Goal: Task Accomplishment & Management: Complete application form

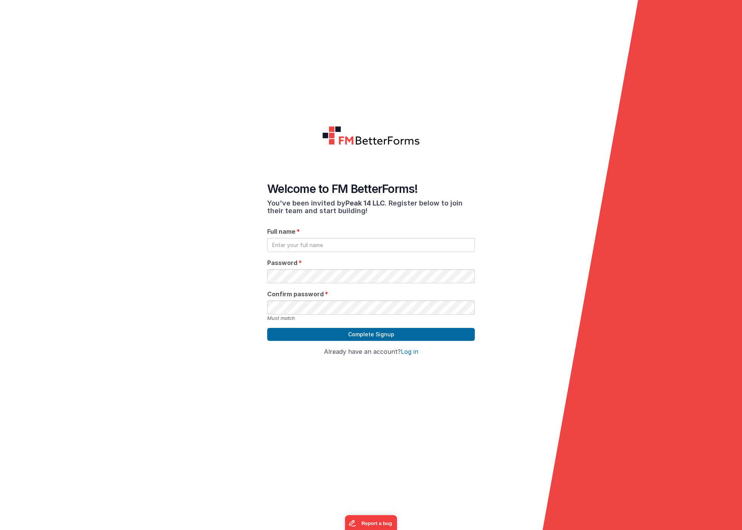
type input "K"
type input "[PERSON_NAME]"
click at [366, 328] on button "Complete Signup" at bounding box center [371, 334] width 208 height 13
click at [358, 328] on button "Complete Signup" at bounding box center [371, 334] width 208 height 13
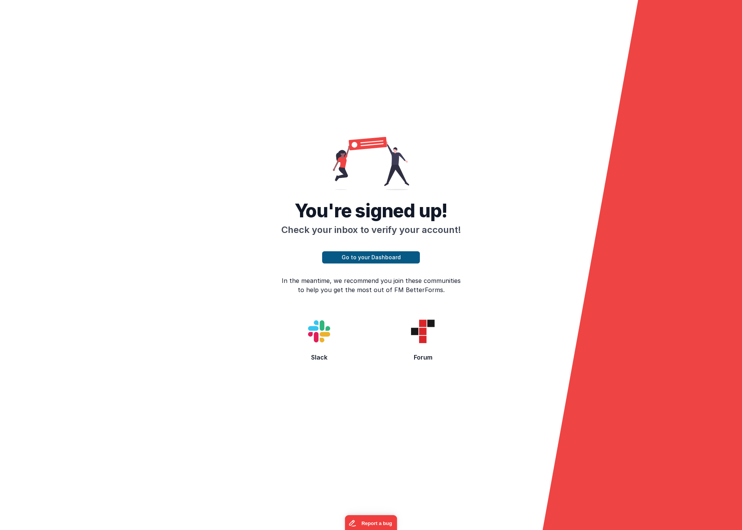
click at [365, 251] on button "Go to your Dashboard" at bounding box center [371, 257] width 98 height 12
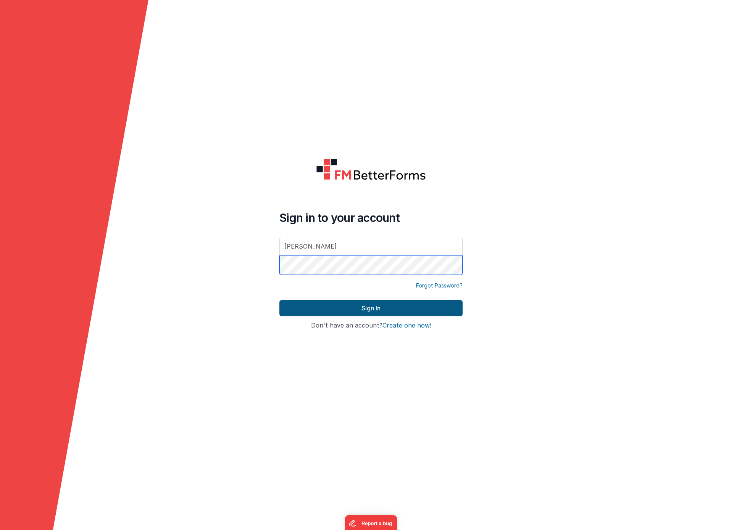
click at [371, 308] on button "Sign In" at bounding box center [370, 308] width 183 height 16
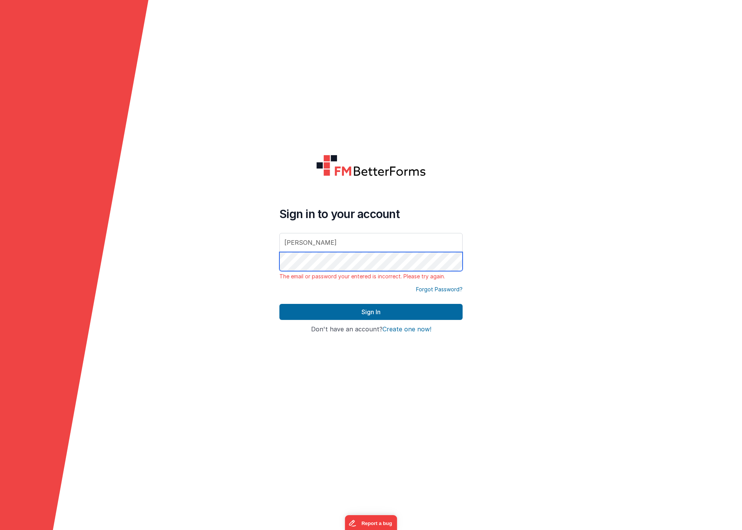
click at [278, 259] on div "Sign in to your account [PERSON_NAME] The email or password your entered is inc…" at bounding box center [370, 265] width 195 height 233
drag, startPoint x: 324, startPoint y: 243, endPoint x: 269, endPoint y: 235, distance: 55.9
click at [269, 235] on form "Sign in to your account [PERSON_NAME] The email or password your entered is inc…" at bounding box center [371, 265] width 742 height 530
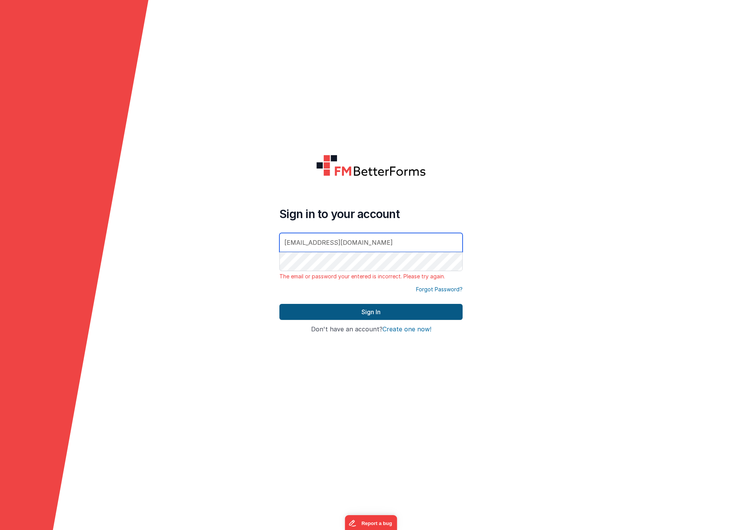
type input "[EMAIL_ADDRESS][DOMAIN_NAME]"
click at [381, 315] on button "Sign In" at bounding box center [370, 312] width 183 height 16
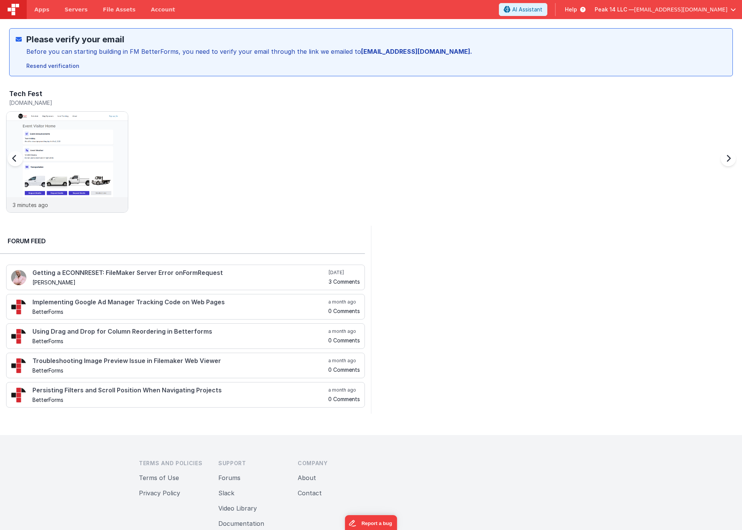
click at [16, 158] on div at bounding box center [23, 163] width 31 height 110
click at [53, 157] on div at bounding box center [66, 154] width 121 height 85
